Goal: Task Accomplishment & Management: Manage account settings

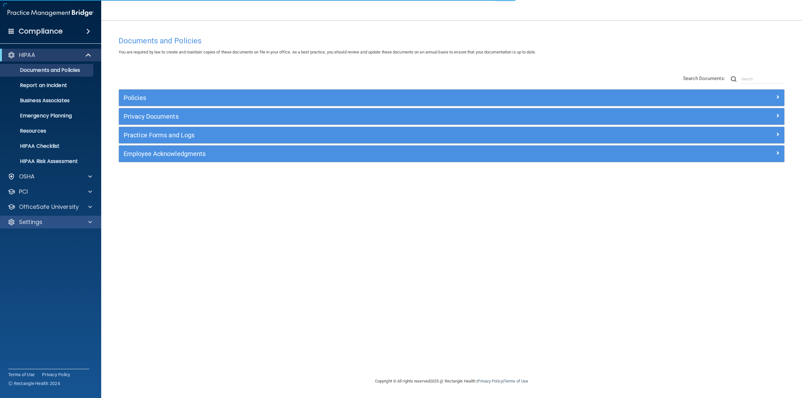
click at [55, 228] on div "Settings" at bounding box center [51, 222] width 102 height 13
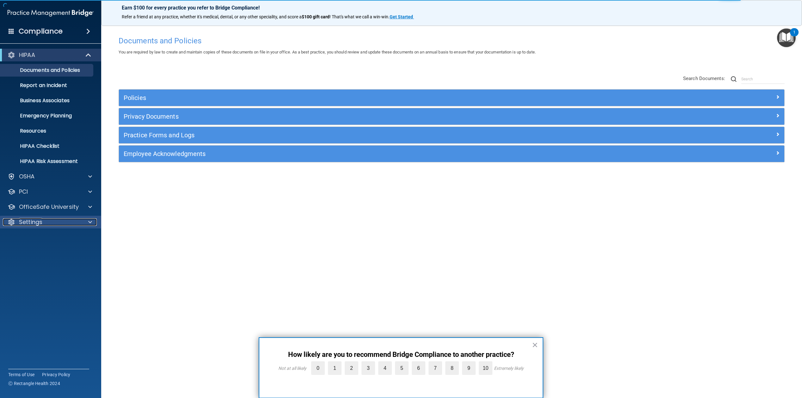
click at [89, 222] on span at bounding box center [90, 222] width 4 height 8
click at [39, 252] on p "My Users" at bounding box center [47, 252] width 86 height 6
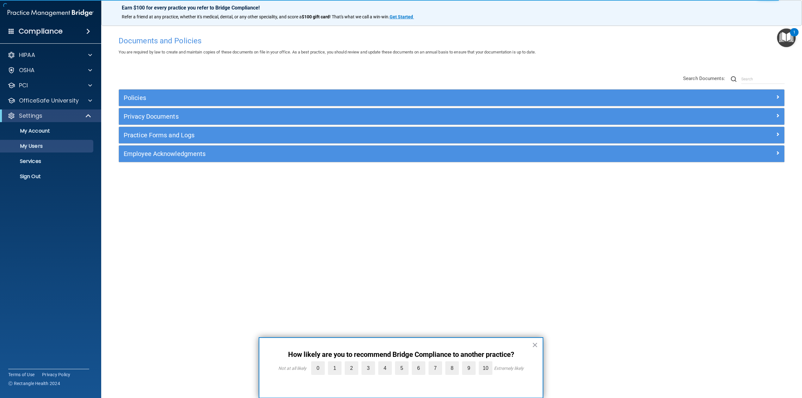
select select "20"
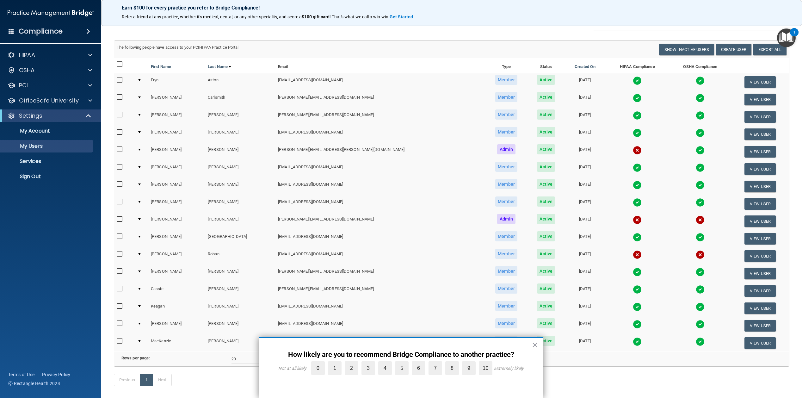
scroll to position [42, 0]
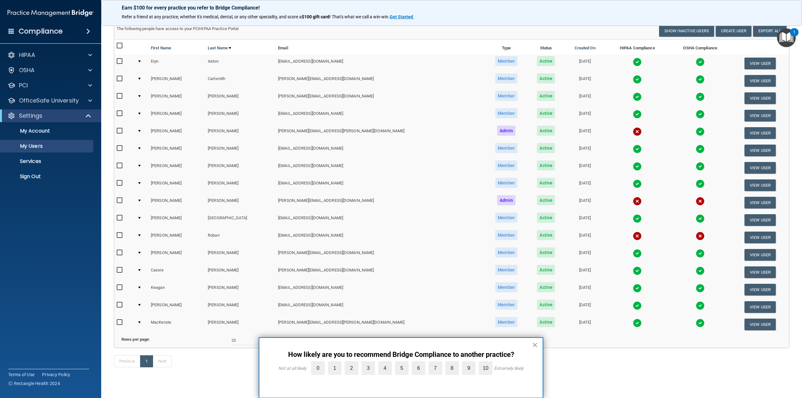
click at [145, 236] on td at bounding box center [142, 237] width 14 height 17
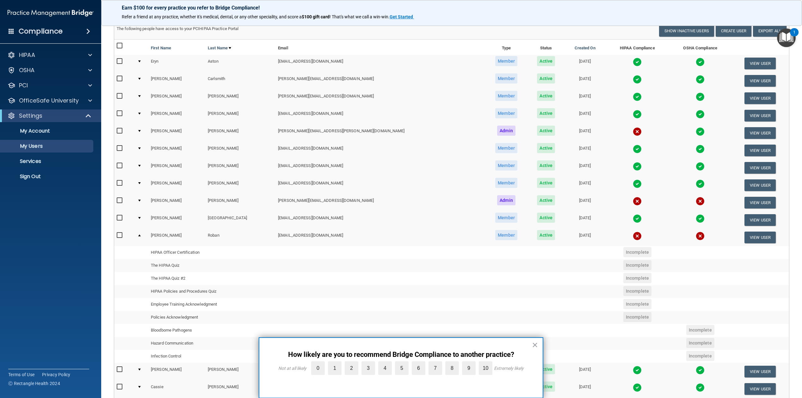
click at [557, 10] on p "Earn $100 for every practice you refer to Bridge Compliance!" at bounding box center [452, 8] width 660 height 6
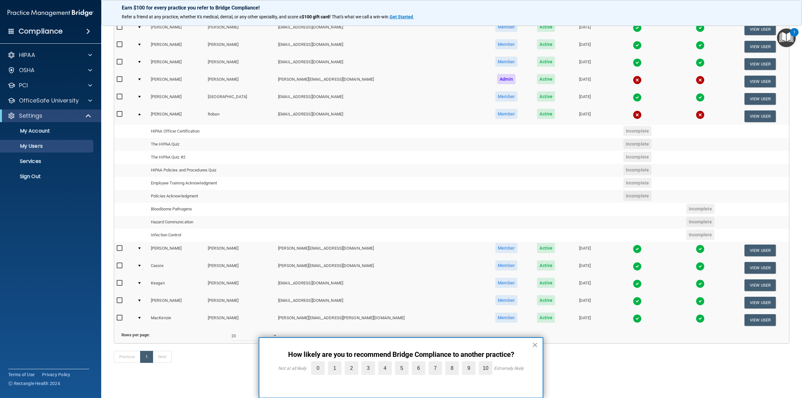
scroll to position [134, 0]
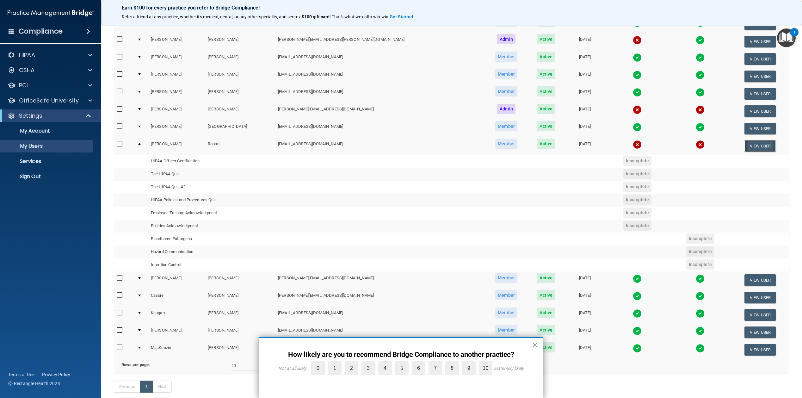
click at [745, 149] on button "View User" at bounding box center [760, 146] width 31 height 12
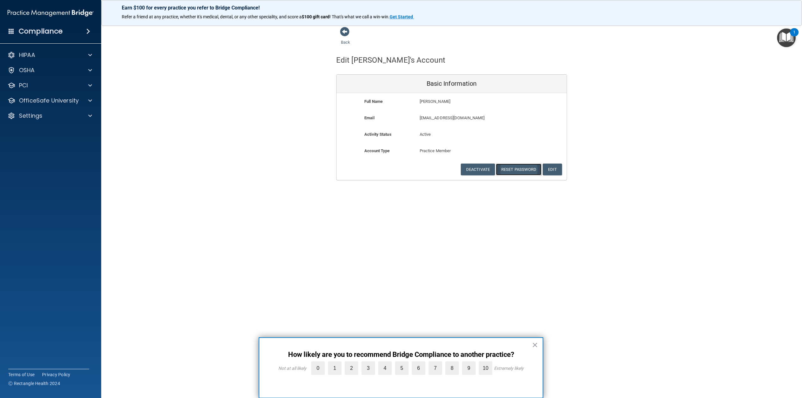
click at [515, 170] on button "Reset Password" at bounding box center [519, 170] width 46 height 12
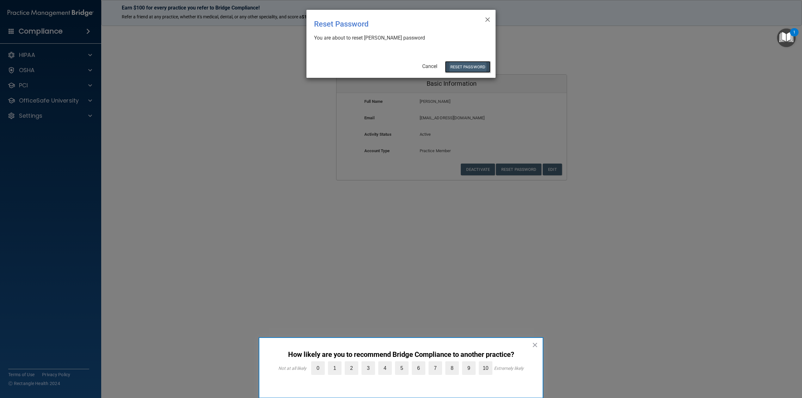
click at [473, 64] on button "Reset Password" at bounding box center [468, 67] width 46 height 12
